Goal: Find specific page/section: Find specific page/section

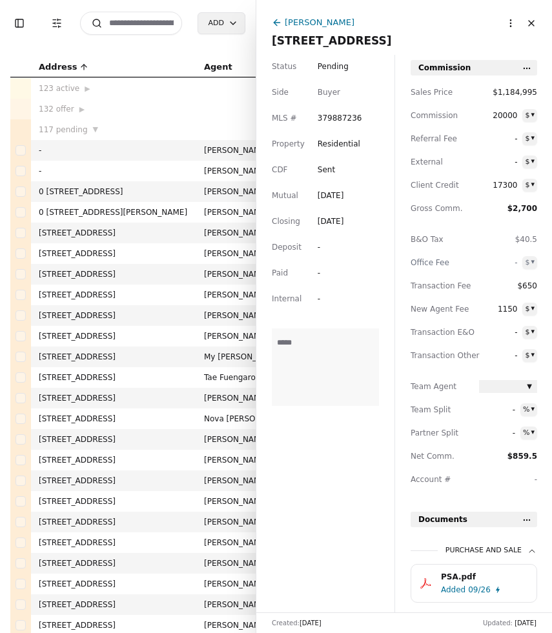
click at [147, 25] on input at bounding box center [131, 23] width 102 height 23
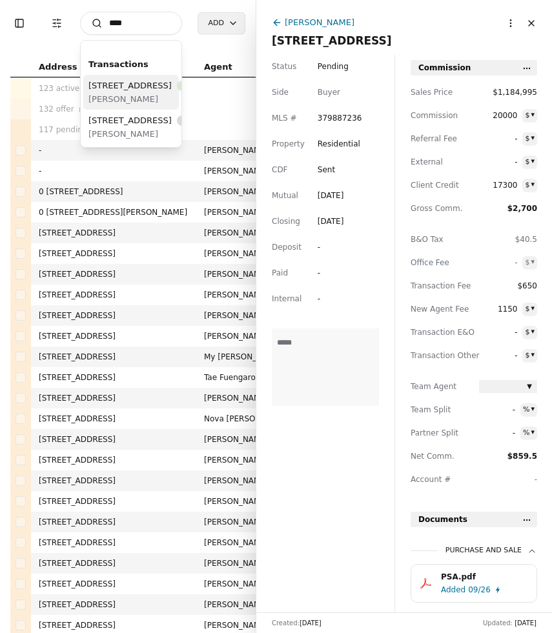
type input "****"
click at [106, 92] on span "15368 SE 182nd Street, Renton, WA 98058" at bounding box center [129, 86] width 83 height 14
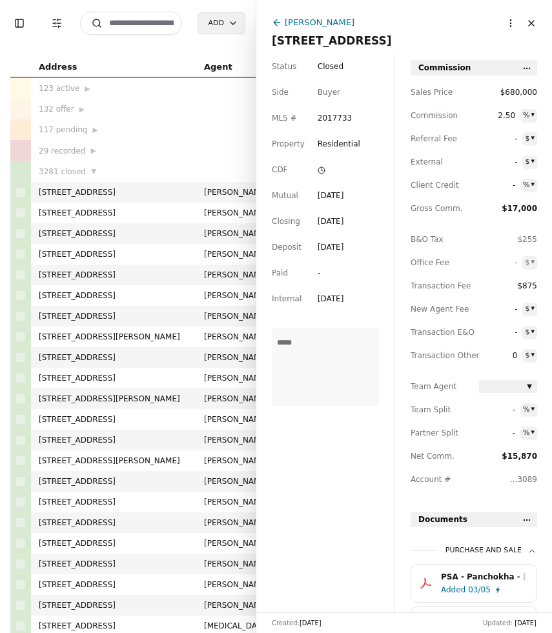
click at [148, 19] on input at bounding box center [131, 23] width 102 height 23
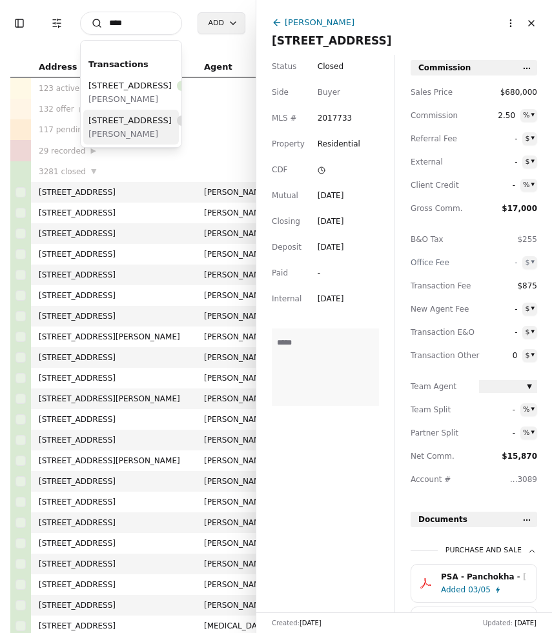
type input "****"
click at [128, 127] on div "1536 NE 95th St, Seattle, WA 98115 Rescinded" at bounding box center [155, 121] width 134 height 14
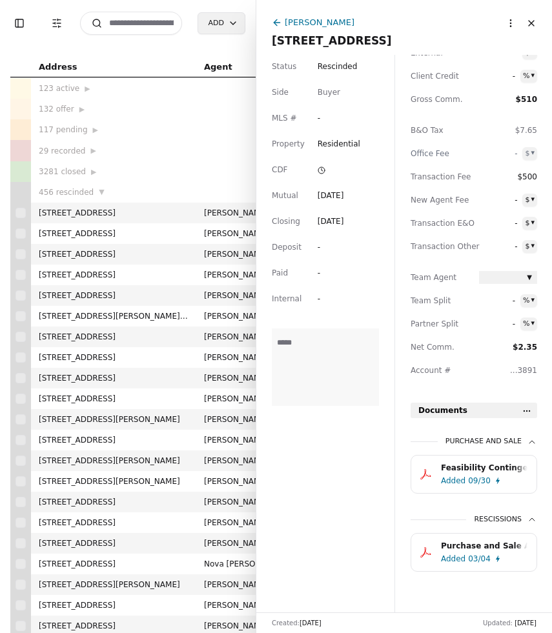
scroll to position [115, 0]
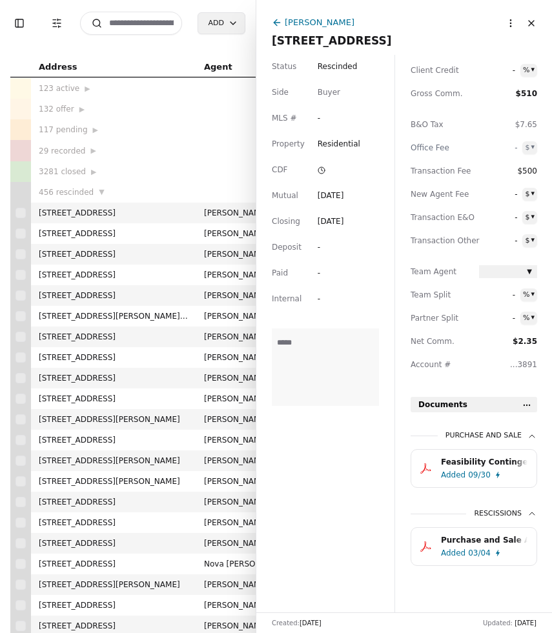
click at [464, 468] on div "Added" at bounding box center [453, 474] width 25 height 13
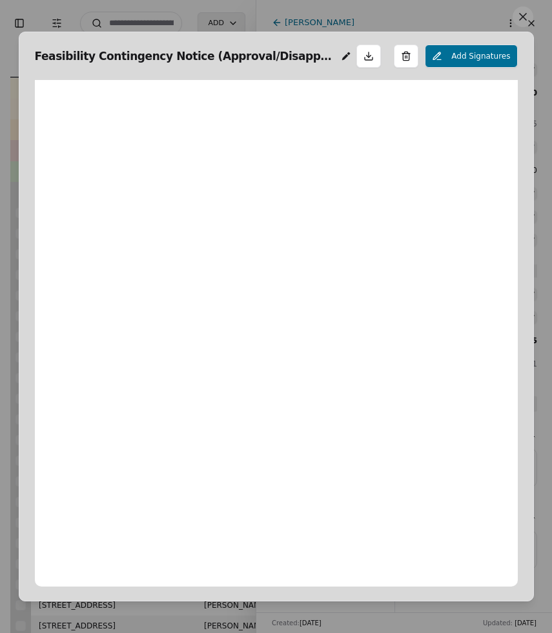
scroll to position [6, 0]
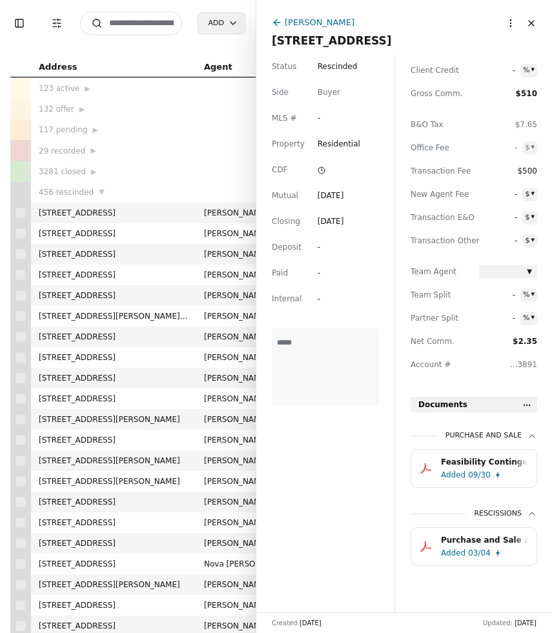
click at [532, 30] on button "Close" at bounding box center [531, 23] width 21 height 21
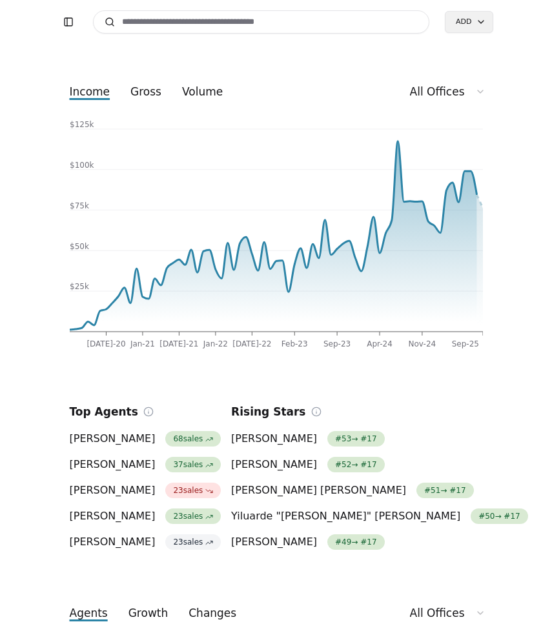
click at [161, 24] on input at bounding box center [261, 21] width 337 height 23
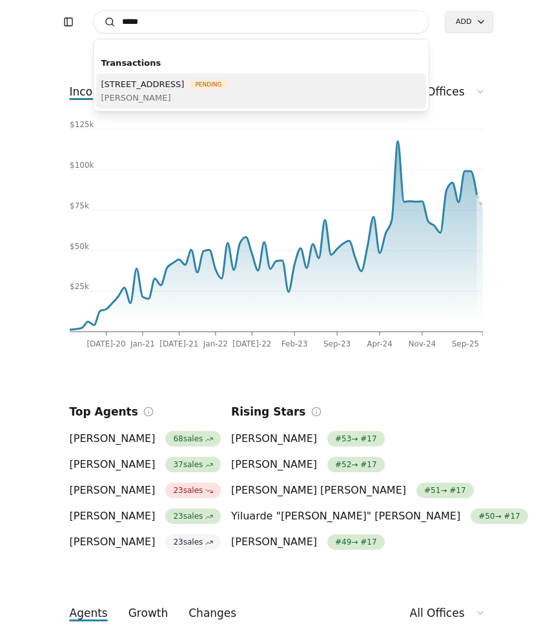
type input "*****"
click at [228, 94] on span "[PERSON_NAME]" at bounding box center [164, 98] width 126 height 14
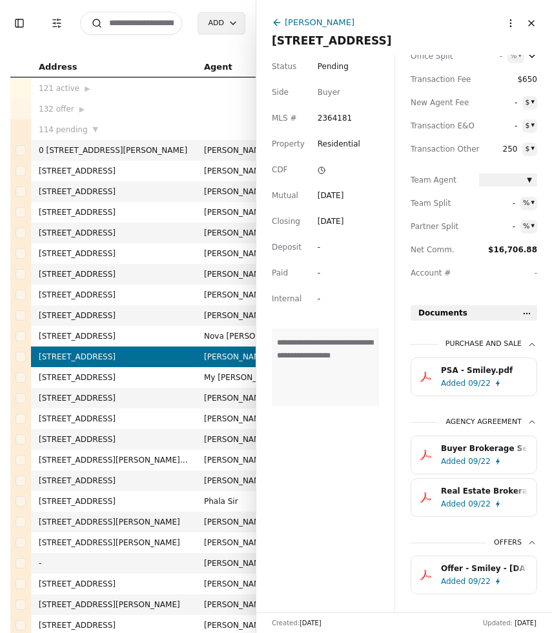
scroll to position [237, 0]
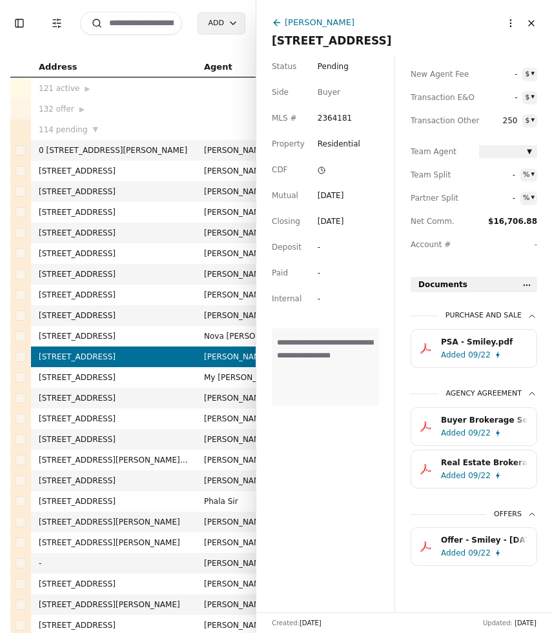
click at [525, 283] on html "Toggle Sidebar Transaction Filters Search Add Address Agent Close Side CD AA EM…" at bounding box center [276, 316] width 552 height 633
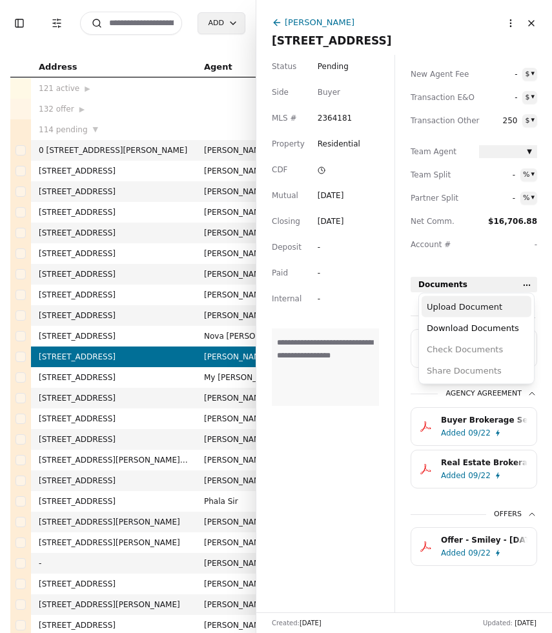
click at [506, 301] on div "Upload Document" at bounding box center [476, 306] width 110 height 21
click at [523, 286] on html "Toggle Sidebar Transaction Filters Search Add Address Agent Close Side CD AA EM…" at bounding box center [276, 316] width 552 height 633
click at [452, 305] on html "Toggle Sidebar Transaction Filters Search Add Address Agent Close Side CD AA EM…" at bounding box center [276, 316] width 552 height 633
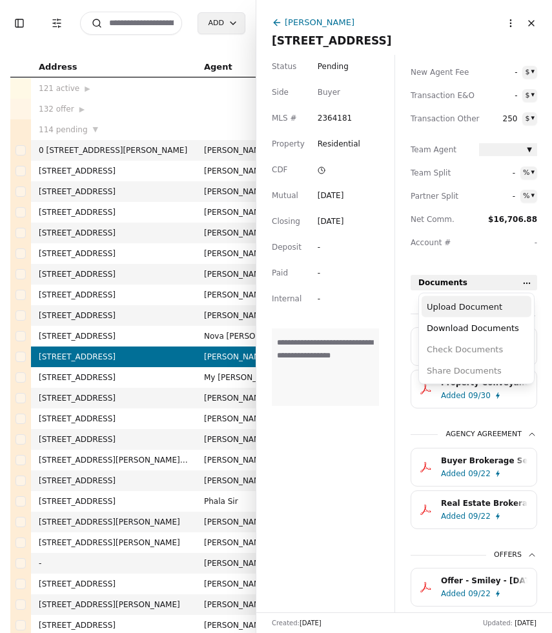
click at [451, 310] on div "Upload Document" at bounding box center [476, 306] width 110 height 21
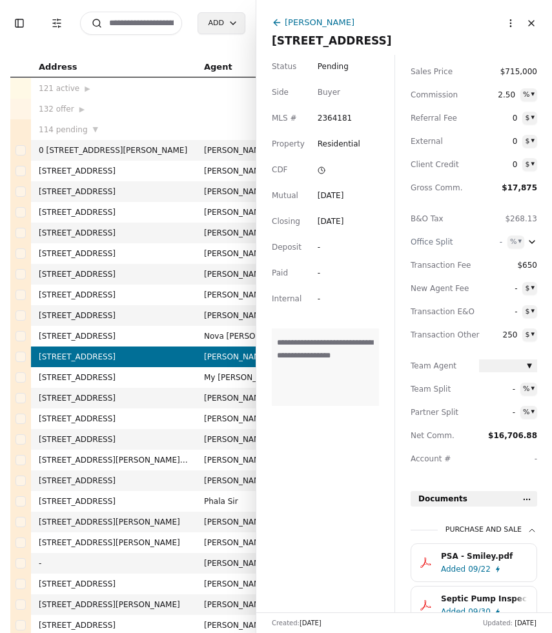
scroll to position [279, 0]
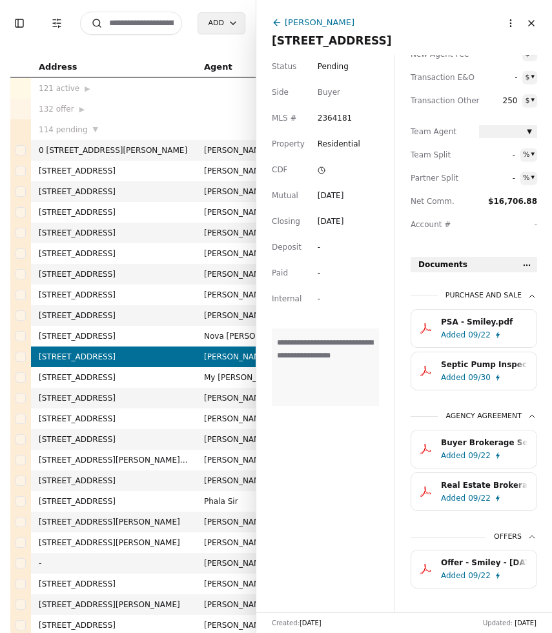
scroll to position [279, 0]
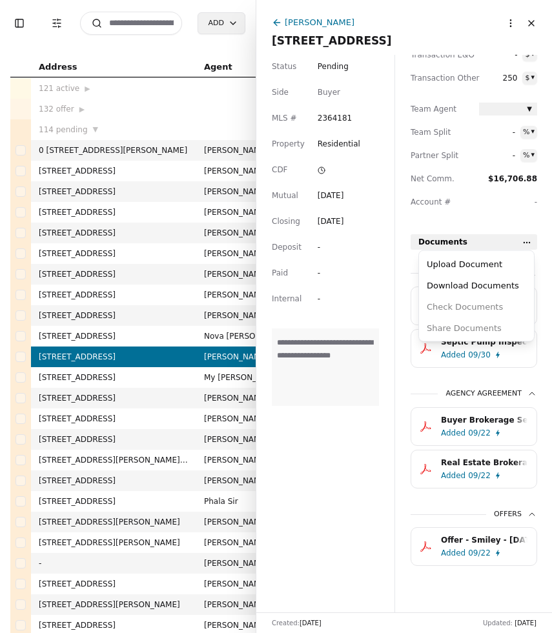
click at [525, 239] on html "Toggle Sidebar Transaction Filters Search Add Address Agent Close Side CD AA EM…" at bounding box center [276, 316] width 552 height 633
click at [486, 260] on div "Upload Document" at bounding box center [476, 264] width 110 height 21
click at [529, 242] on html "Toggle Sidebar Transaction Filters Search Add Address Agent Close Side CD AA EM…" at bounding box center [276, 316] width 552 height 633
click at [497, 261] on div "Upload Document" at bounding box center [476, 264] width 110 height 21
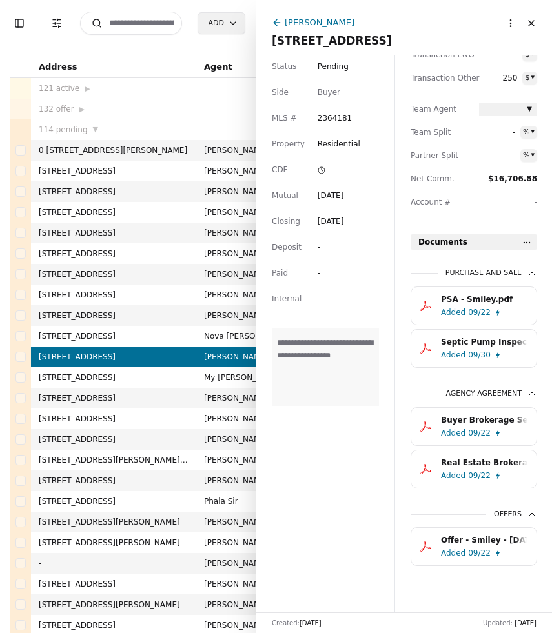
click at [466, 343] on div "Septic Pump Inspection Report.pdf" at bounding box center [484, 341] width 86 height 13
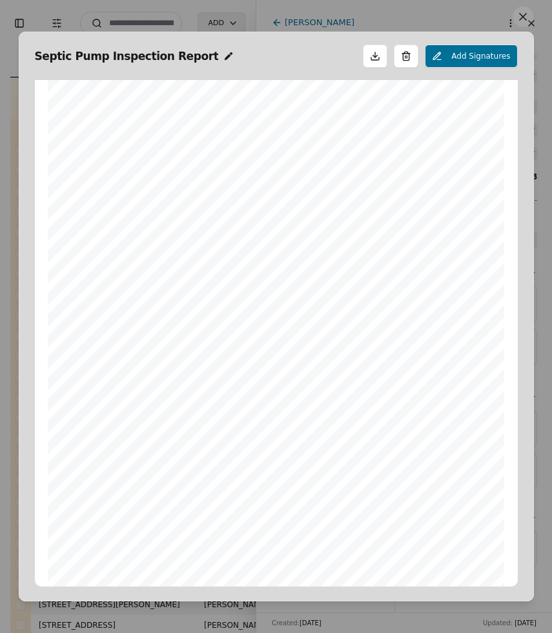
scroll to position [0, 0]
click at [523, 19] on button at bounding box center [522, 16] width 21 height 21
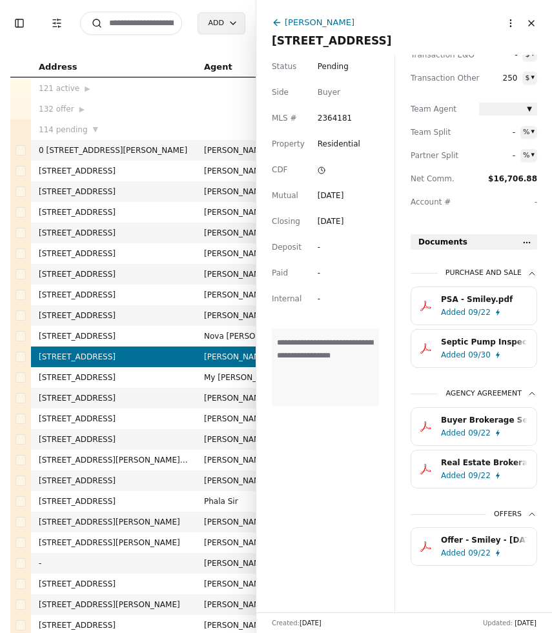
click at [531, 235] on html "Toggle Sidebar Transaction Filters Search Add Address Agent Close Side CD AA EM…" at bounding box center [276, 316] width 552 height 633
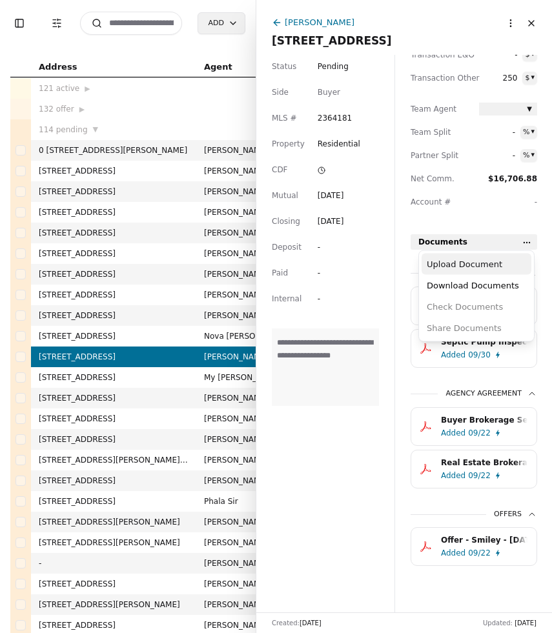
click at [491, 256] on div "Upload Document" at bounding box center [476, 264] width 110 height 21
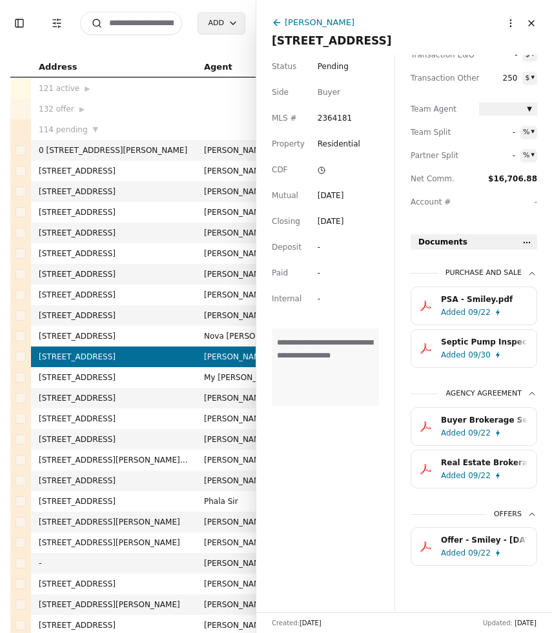
scroll to position [279, 0]
click at [472, 469] on div "09/22" at bounding box center [479, 475] width 23 height 13
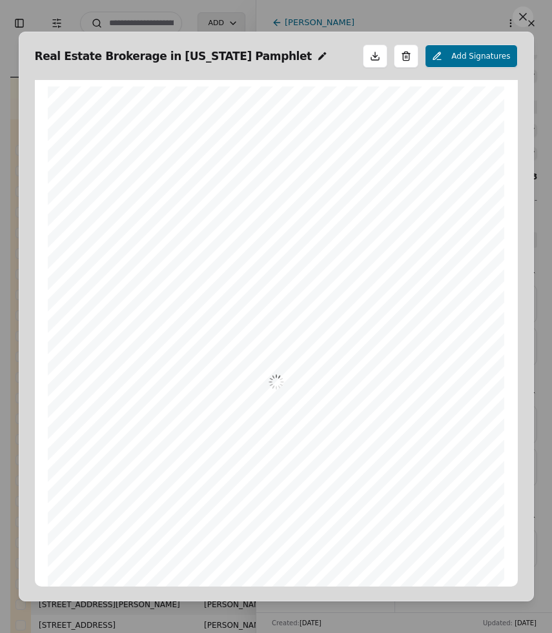
scroll to position [6, 0]
click at [522, 24] on button at bounding box center [522, 16] width 21 height 21
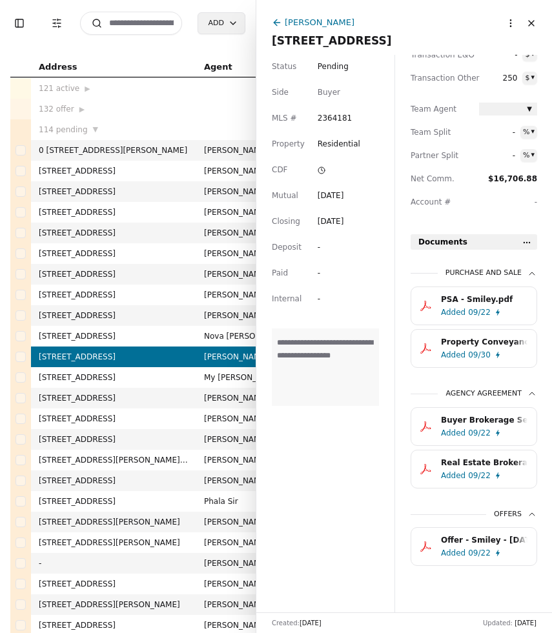
click at [530, 21] on button "Close" at bounding box center [531, 23] width 21 height 21
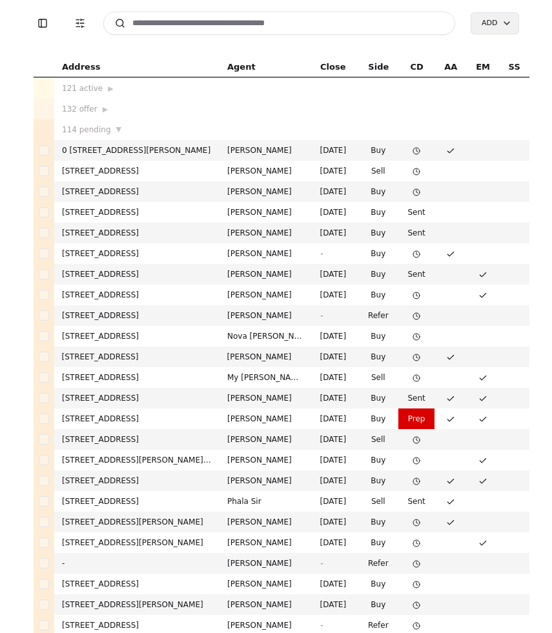
click at [275, 25] on input at bounding box center [279, 23] width 352 height 23
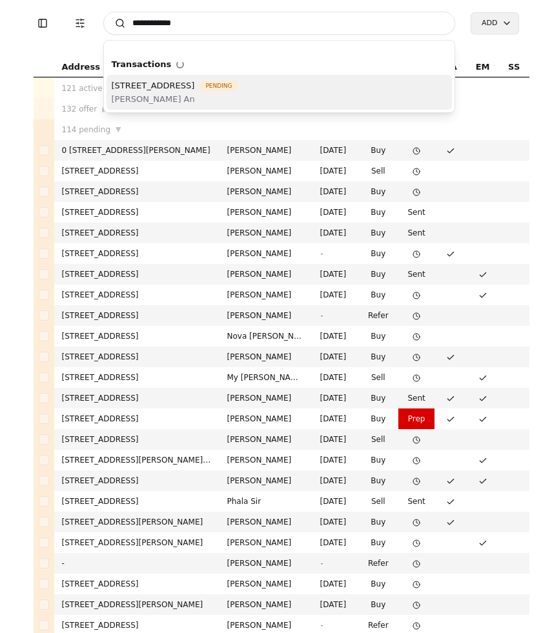
type input "**********"
click at [195, 88] on span "[STREET_ADDRESS]" at bounding box center [153, 86] width 83 height 14
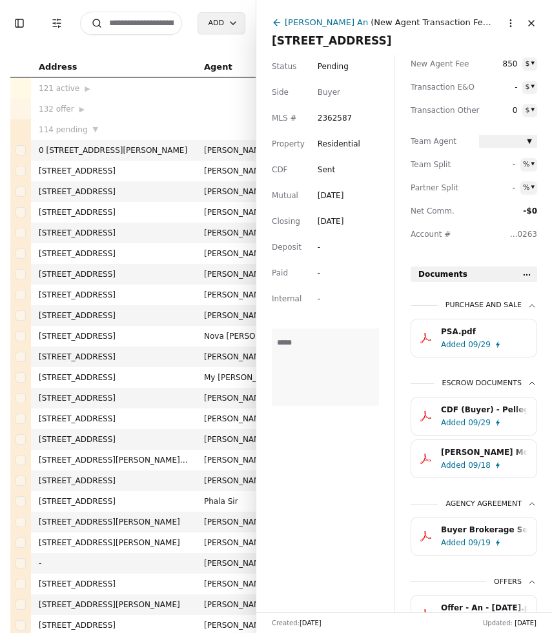
scroll to position [253, 0]
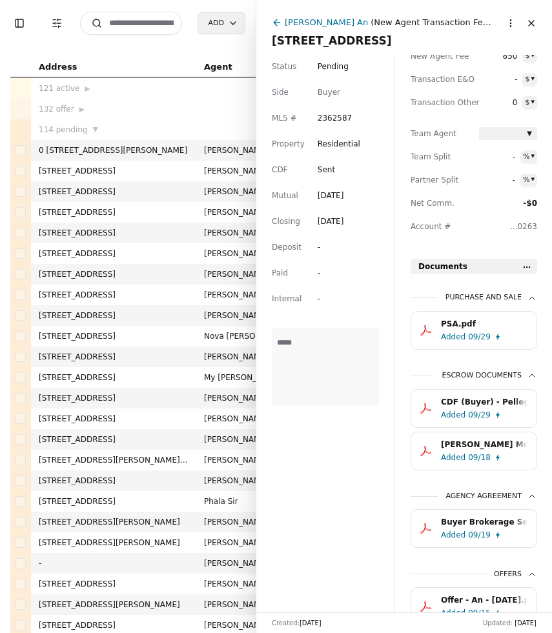
click at [453, 400] on div "CDF (Buyer) - Pellego - 2111 Huntington Loop SE, Olympia, WA 98513.pdf" at bounding box center [484, 401] width 86 height 13
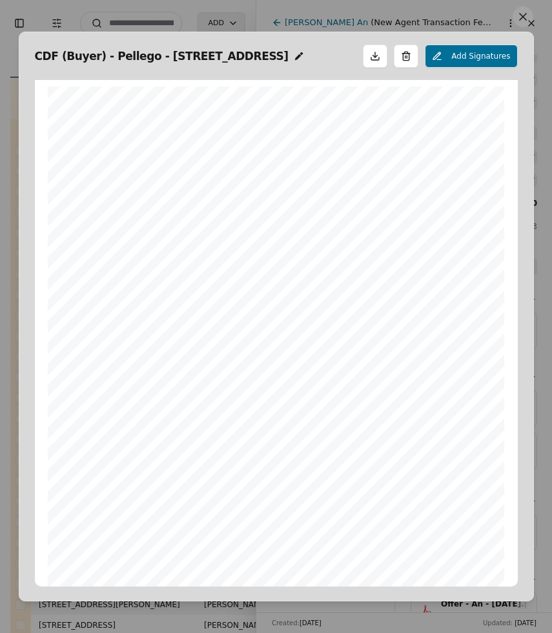
scroll to position [6, 0]
click at [523, 15] on button at bounding box center [522, 16] width 21 height 21
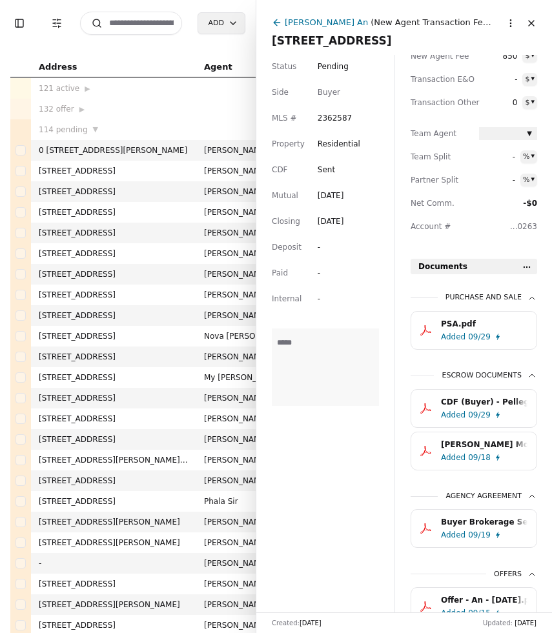
scroll to position [315, 0]
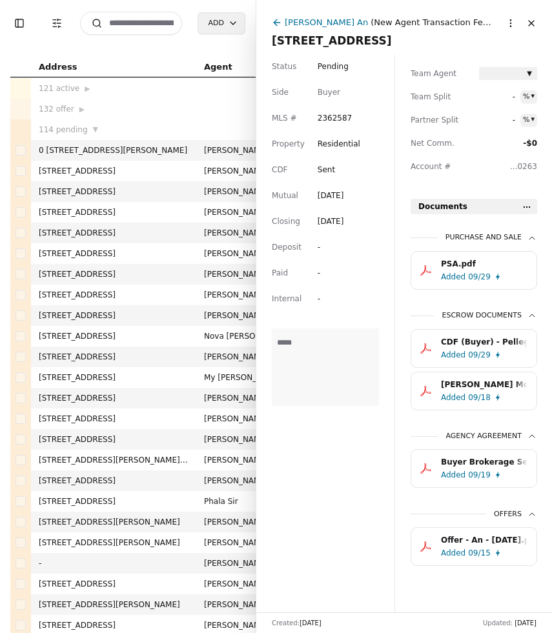
click at [121, 25] on input at bounding box center [131, 23] width 102 height 23
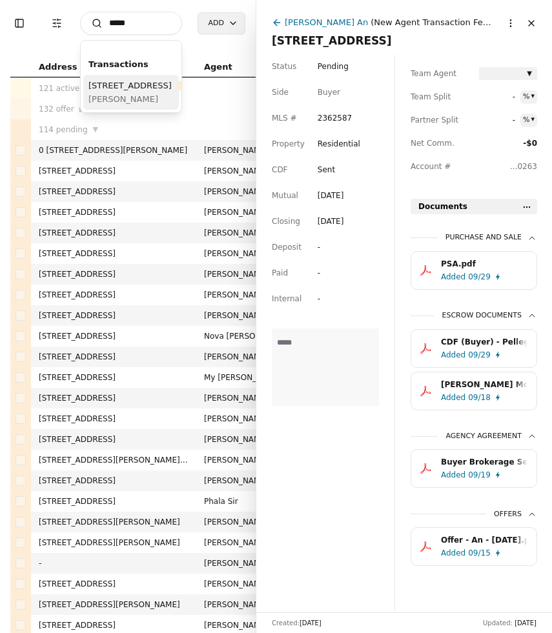
type input "*****"
click at [130, 92] on div "36016 SE 49th Street, Fall City, WA 98024 Pending" at bounding box center [151, 86] width 126 height 14
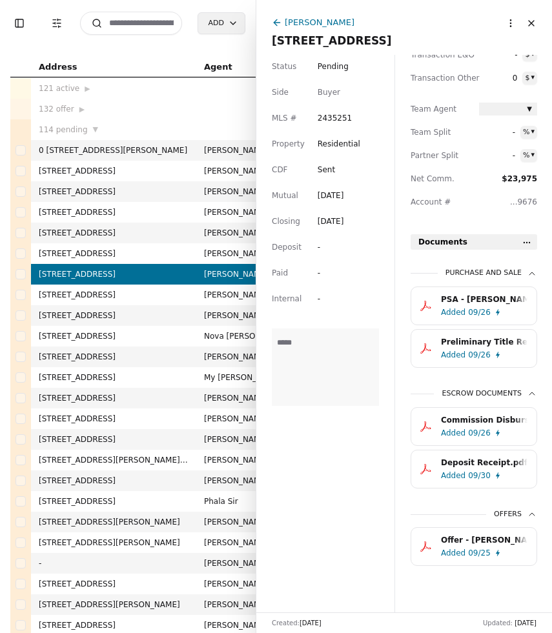
scroll to position [279, 0]
click at [457, 461] on div "Deposit Receipt.pdf" at bounding box center [484, 462] width 86 height 13
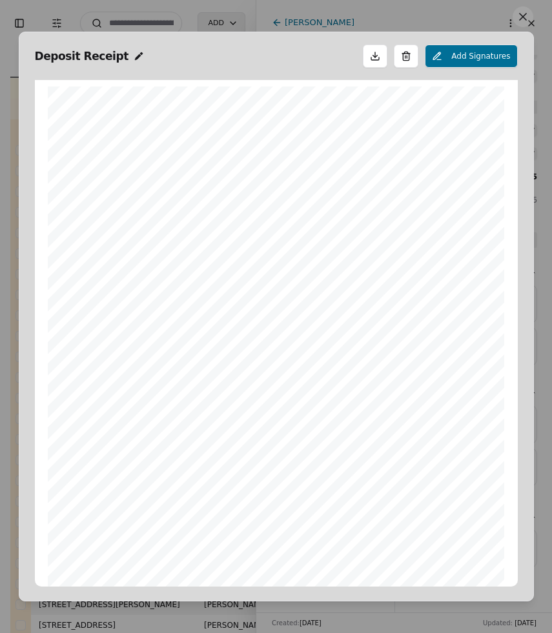
scroll to position [6, 0]
click at [44, 59] on span "Deposit Receipt" at bounding box center [82, 56] width 94 height 18
click at [34, 62] on div "**********" at bounding box center [276, 317] width 515 height 570
click at [37, 56] on span "Deposit Receipt" at bounding box center [82, 56] width 94 height 18
click at [34, 55] on div "**********" at bounding box center [276, 317] width 515 height 570
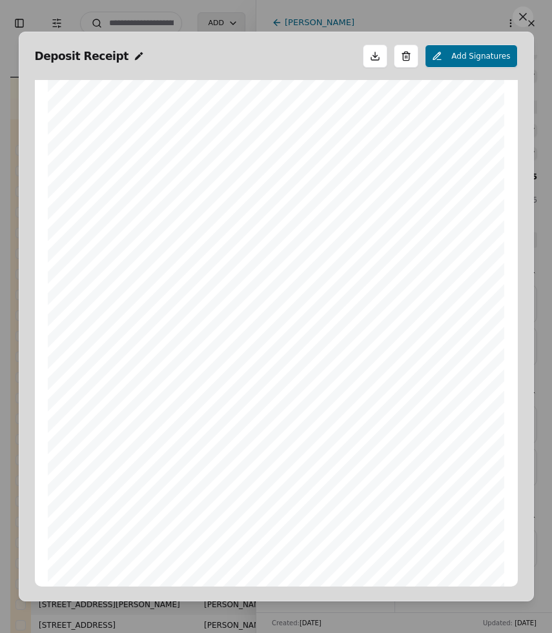
click at [35, 55] on span "Deposit Receipt" at bounding box center [82, 56] width 94 height 18
click at [36, 55] on input "**********" at bounding box center [196, 56] width 323 height 18
type input "**********"
click at [526, 19] on button at bounding box center [522, 16] width 21 height 21
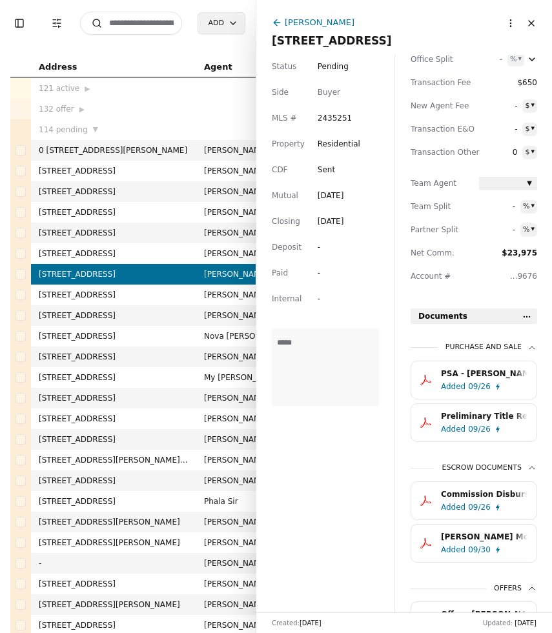
scroll to position [204, 0]
click at [525, 22] on button "Close" at bounding box center [531, 23] width 21 height 21
